Goal: Task Accomplishment & Management: Complete application form

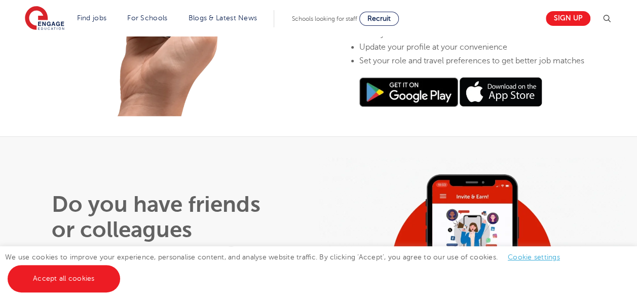
scroll to position [471, 0]
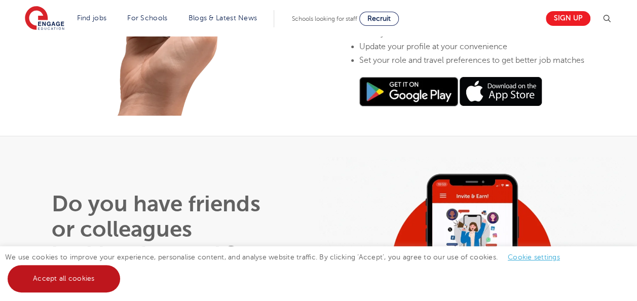
click at [79, 272] on link "Accept all cookies" at bounding box center [64, 278] width 112 height 27
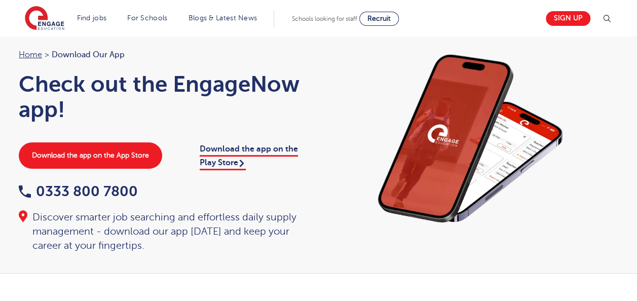
scroll to position [0, 0]
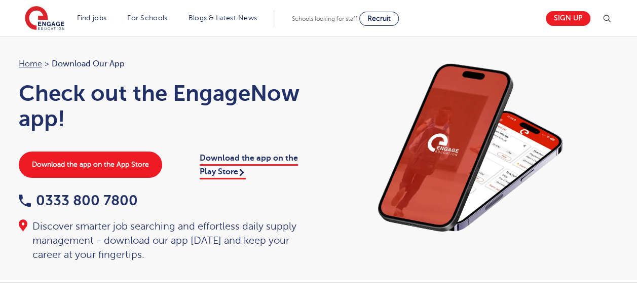
click at [420, 179] on img at bounding box center [471, 148] width 284 height 182
click at [574, 18] on link "Sign up" at bounding box center [568, 18] width 45 height 15
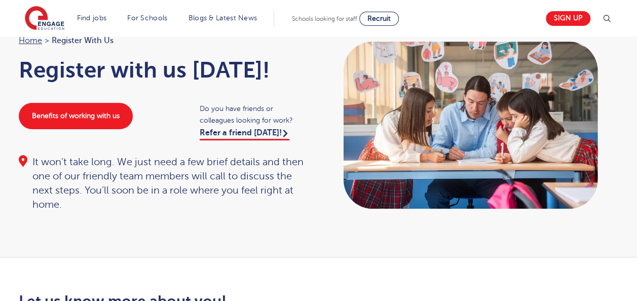
scroll to position [59, 0]
